Goal: Find specific fact: Find specific page/section

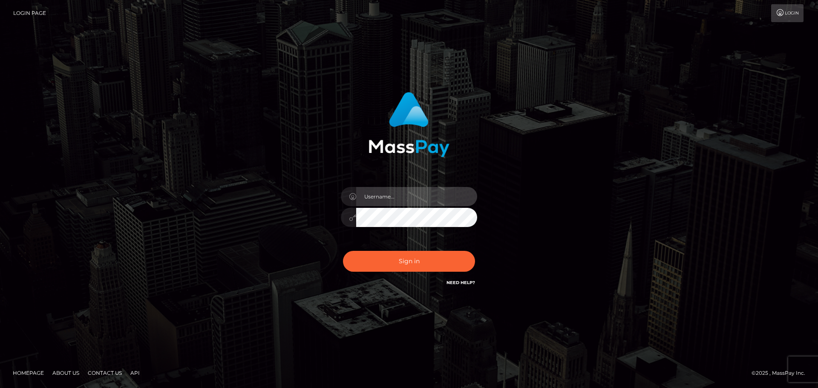
click at [366, 191] on input "text" at bounding box center [416, 196] width 121 height 19
type input "carly.throne"
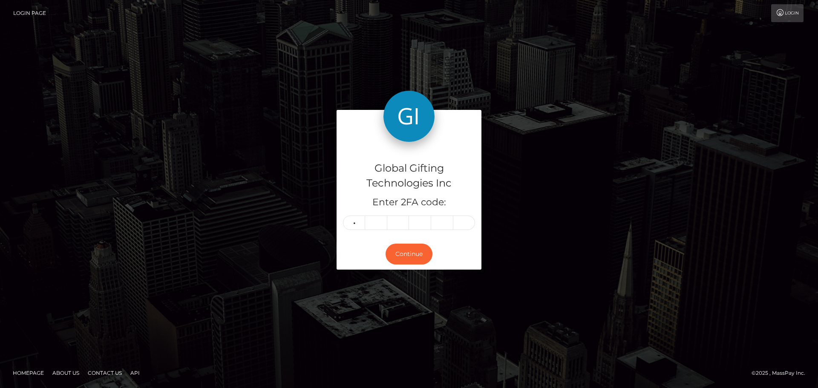
type input "5"
type input "9"
type input "8"
type input "4"
type input "1"
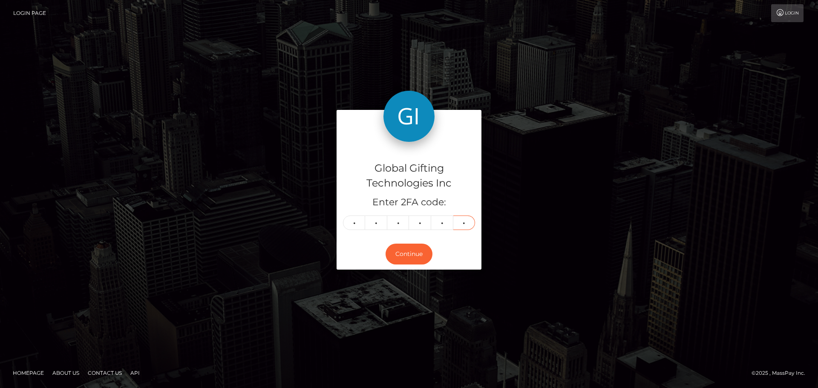
type input "0"
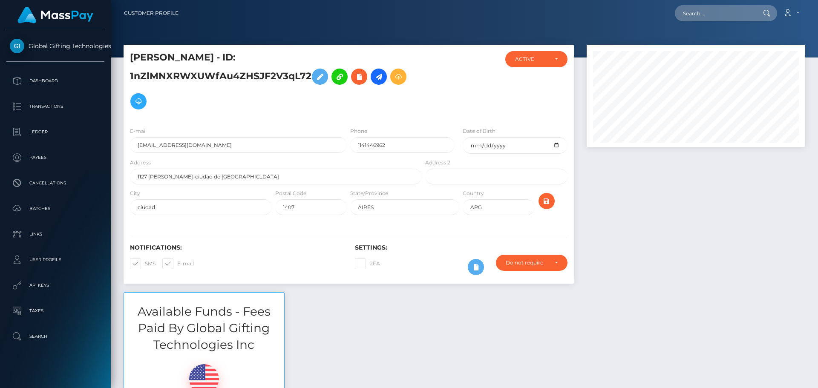
scroll to position [102, 219]
click at [632, 201] on div at bounding box center [696, 169] width 231 height 248
click at [677, 179] on div at bounding box center [696, 169] width 231 height 248
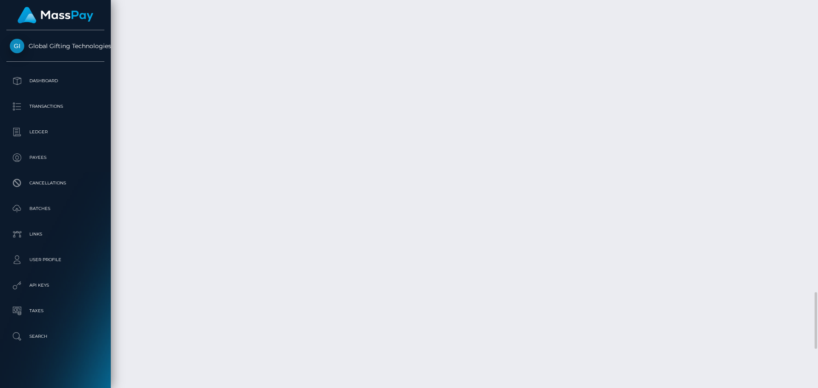
scroll to position [2272, 0]
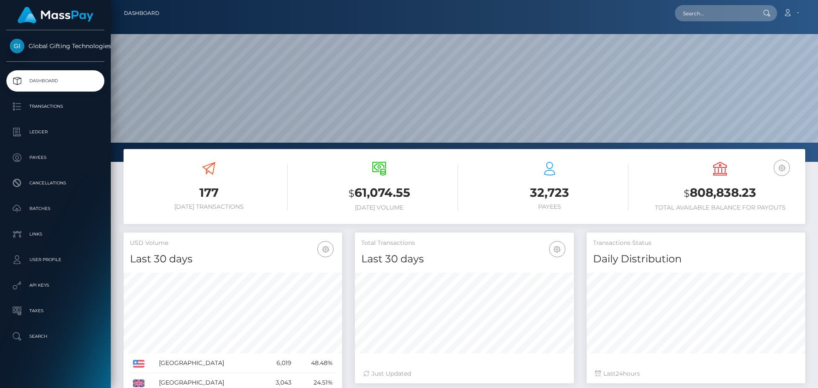
scroll to position [151, 219]
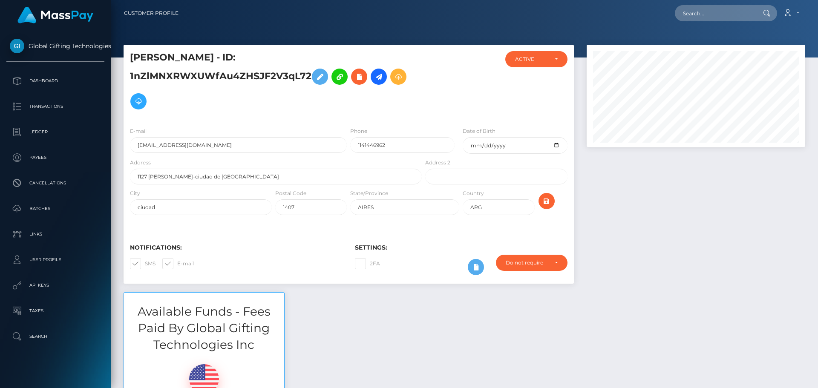
scroll to position [102, 219]
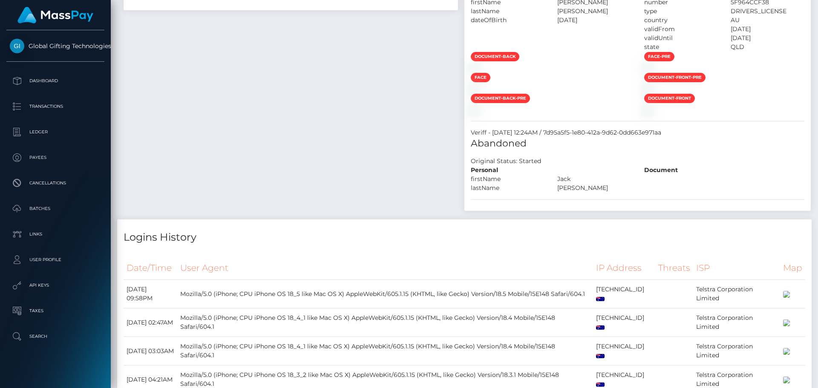
scroll to position [554, 0]
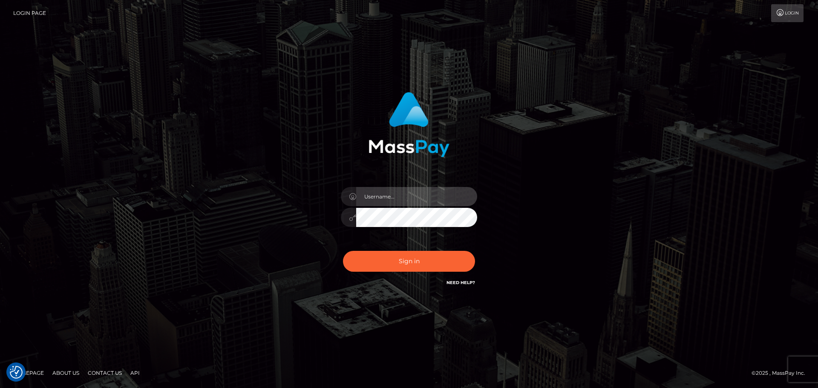
click at [427, 200] on input "text" at bounding box center [416, 196] width 121 height 19
type input "carly.throne"
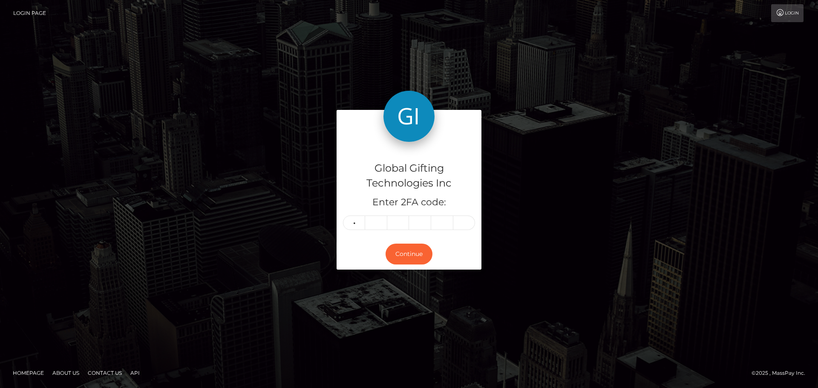
type input "2"
type input "7"
type input "4"
type input "6"
type input "2"
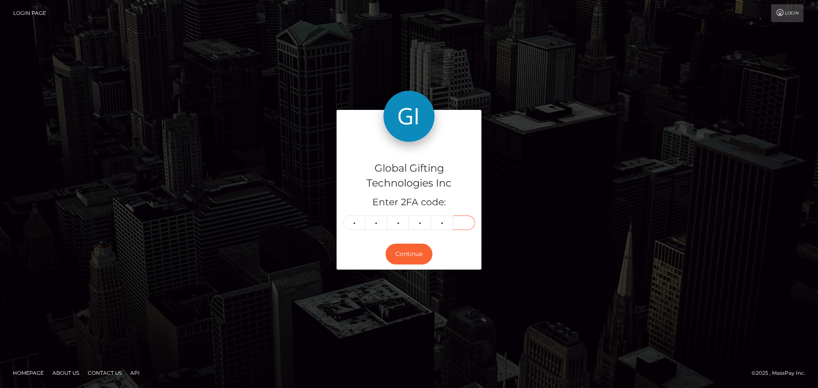
type input "7"
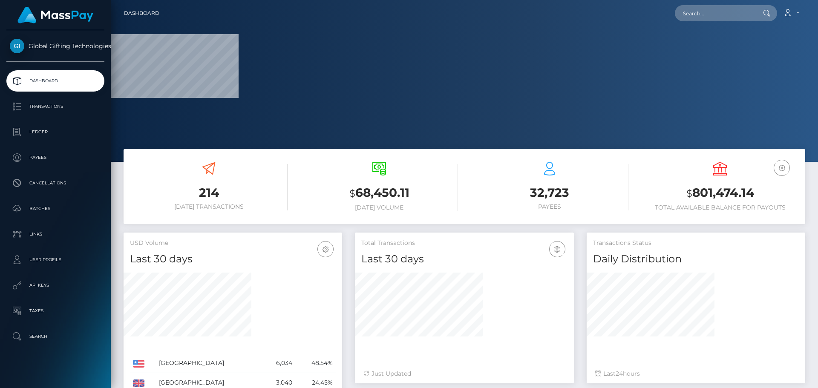
scroll to position [151, 219]
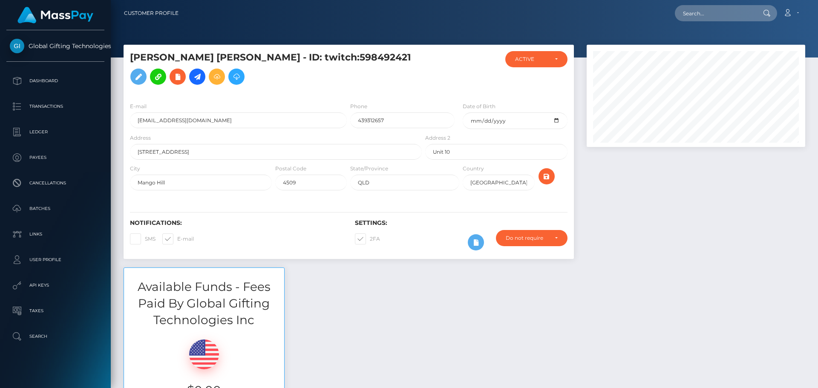
scroll to position [102, 219]
click at [612, 198] on div at bounding box center [696, 156] width 231 height 223
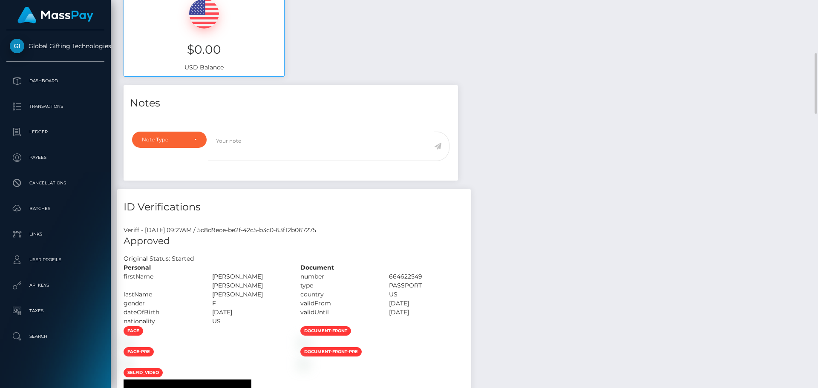
scroll to position [0, 0]
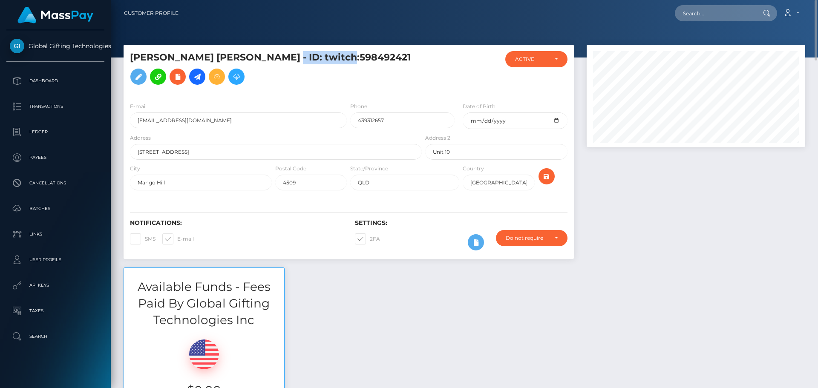
drag, startPoint x: 254, startPoint y: 64, endPoint x: 341, endPoint y: 72, distance: 87.7
click at [341, 72] on h5 "[PERSON_NAME] [PERSON_NAME] - ID: twitch:598492421" at bounding box center [273, 70] width 287 height 38
copy h5 "twitch:598492421"
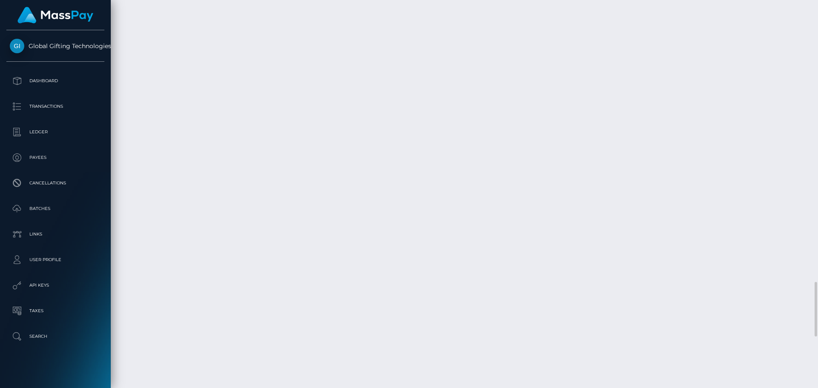
scroll to position [2174, 0]
drag, startPoint x: 815, startPoint y: 240, endPoint x: 834, endPoint y: 318, distance: 80.7
click at [818, 318] on html "Global Gifting Technologies Inc Dashboard Transactions Ledger Payees Cancellati…" at bounding box center [409, 194] width 818 height 388
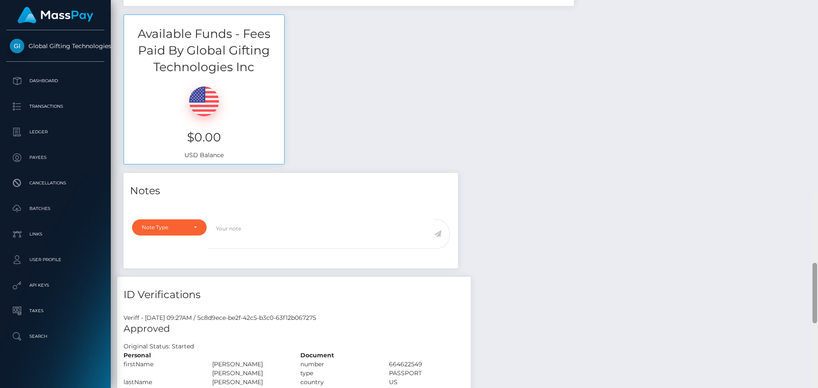
scroll to position [73, 0]
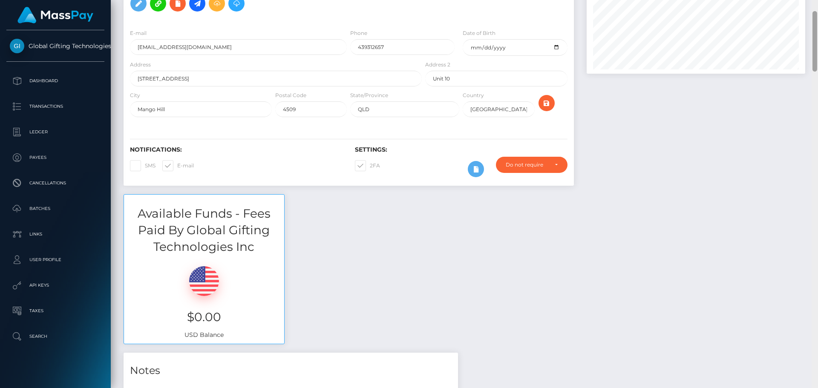
drag, startPoint x: 814, startPoint y: 309, endPoint x: 817, endPoint y: 15, distance: 293.7
click at [817, 15] on div at bounding box center [815, 41] width 5 height 61
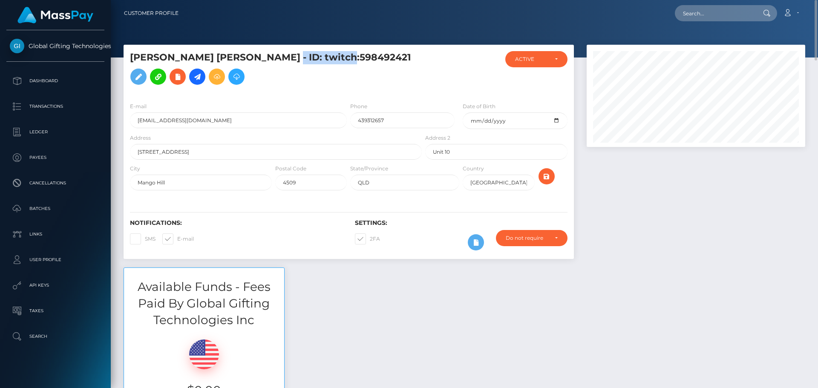
drag, startPoint x: 256, startPoint y: 63, endPoint x: 342, endPoint y: 64, distance: 86.5
click at [342, 64] on h5 "[PERSON_NAME] [PERSON_NAME] - ID: twitch:598492421" at bounding box center [273, 70] width 287 height 38
copy h5 "twitch:598492421"
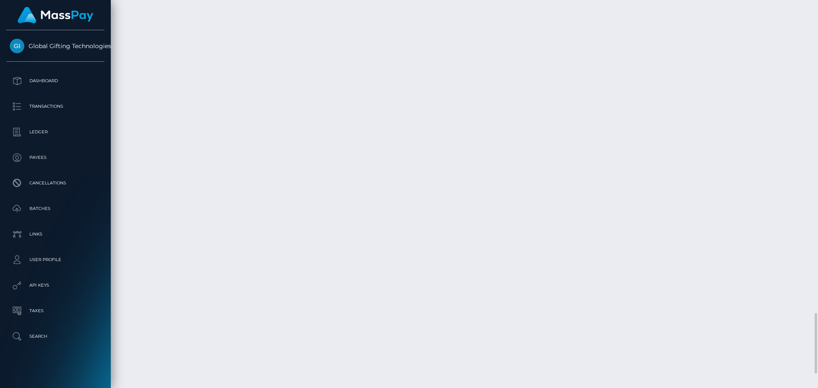
scroll to position [2046, 0]
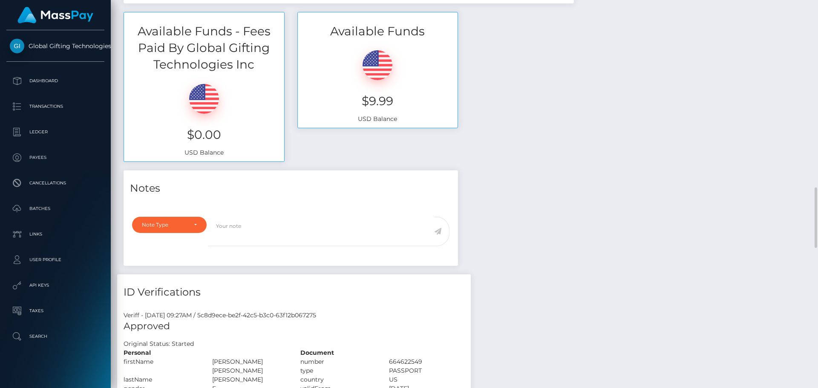
scroll to position [682, 0]
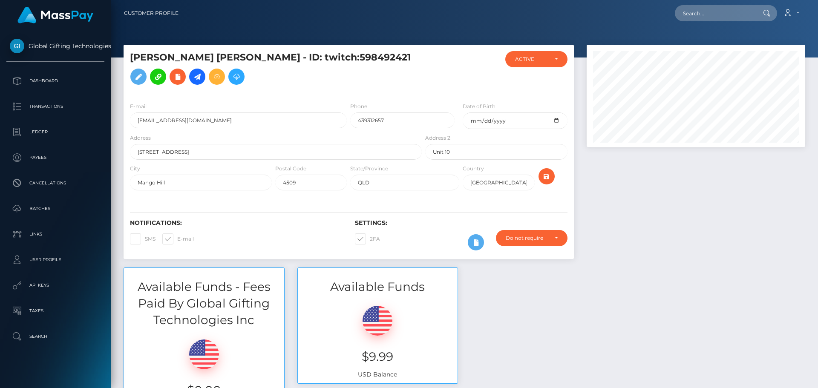
scroll to position [85, 0]
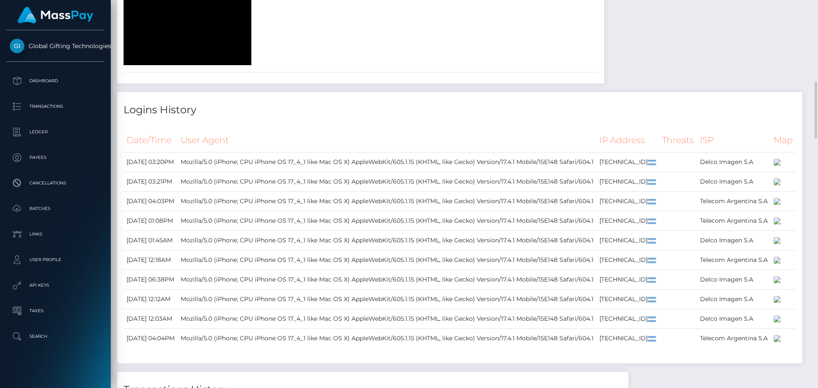
scroll to position [938, 0]
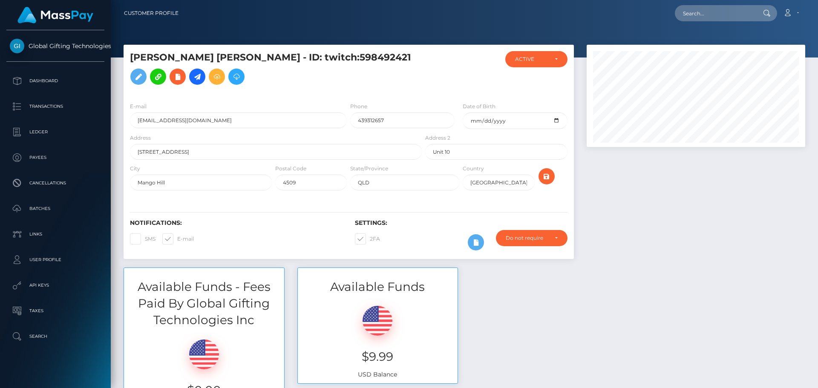
scroll to position [102, 219]
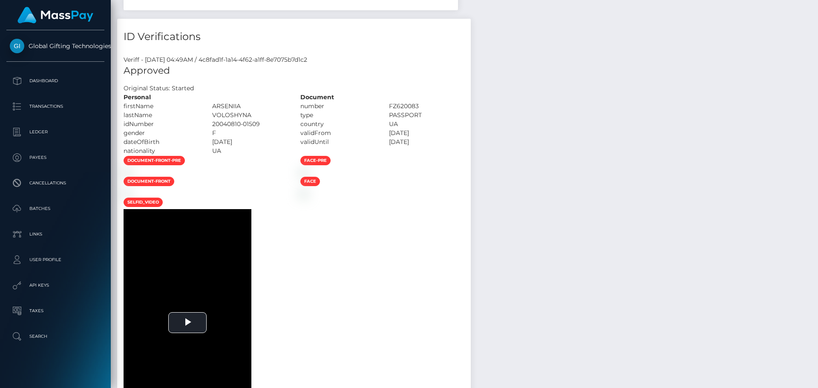
scroll to position [554, 0]
